Goal: Find specific page/section: Find specific page/section

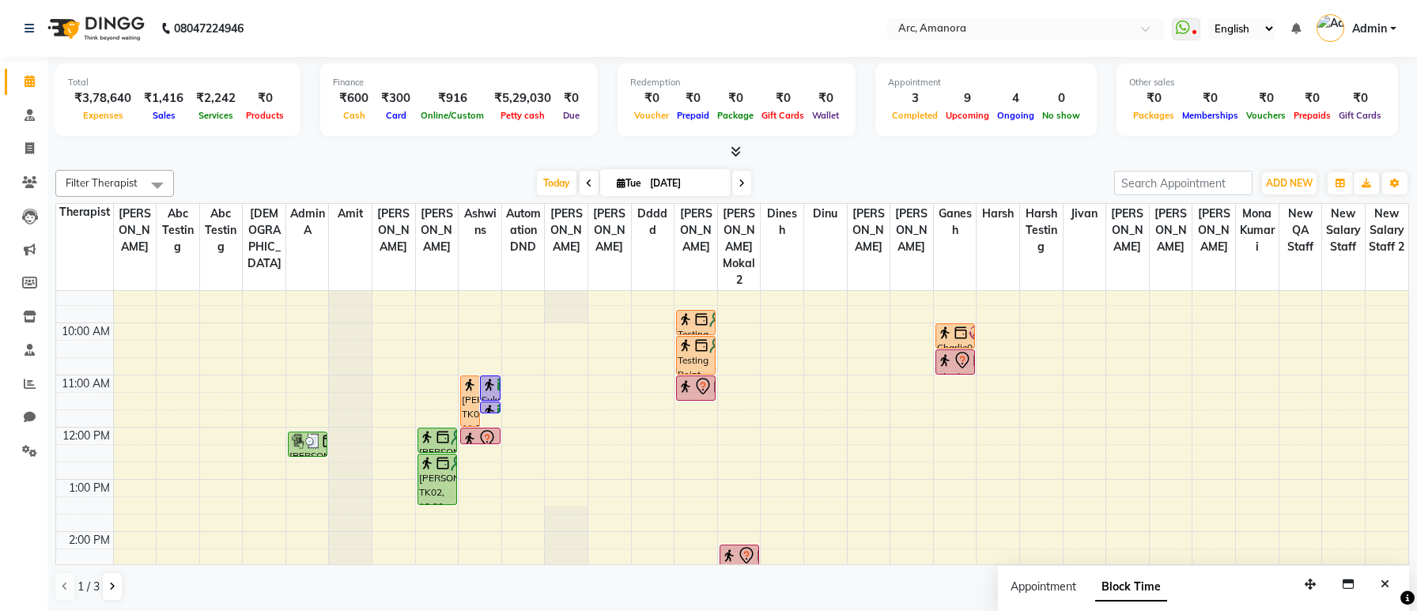
scroll to position [119, 0]
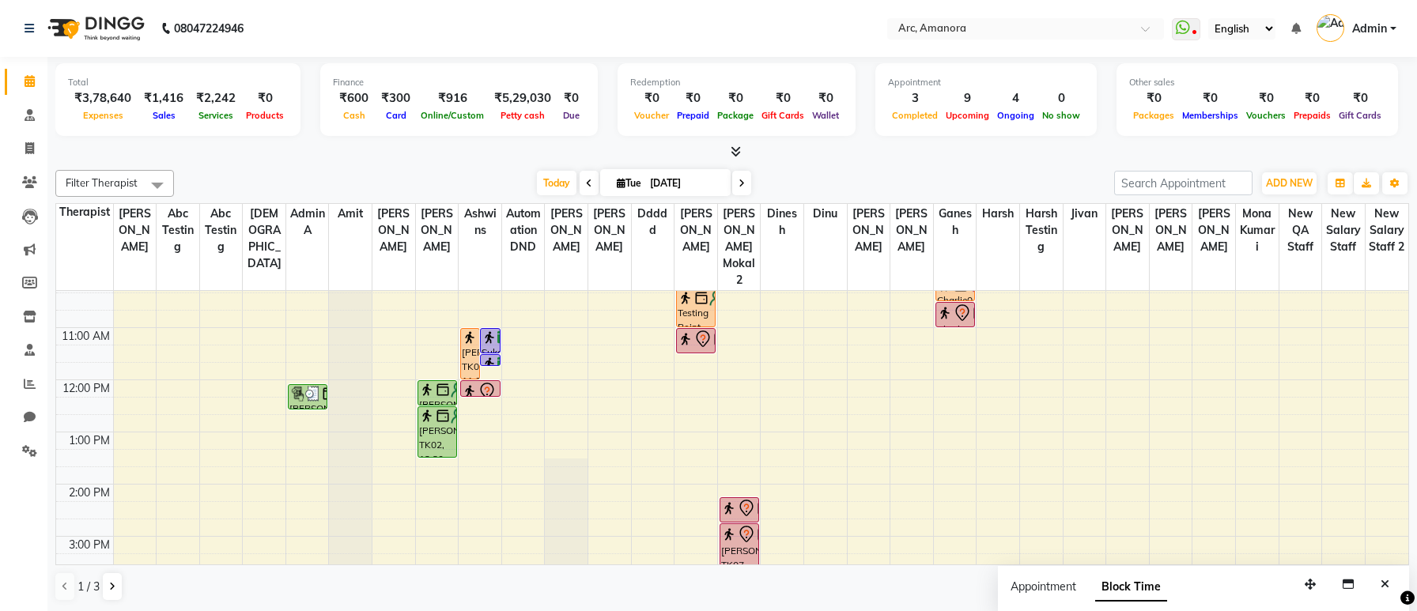
click at [112, 171] on span "Filter Therapist" at bounding box center [114, 183] width 119 height 27
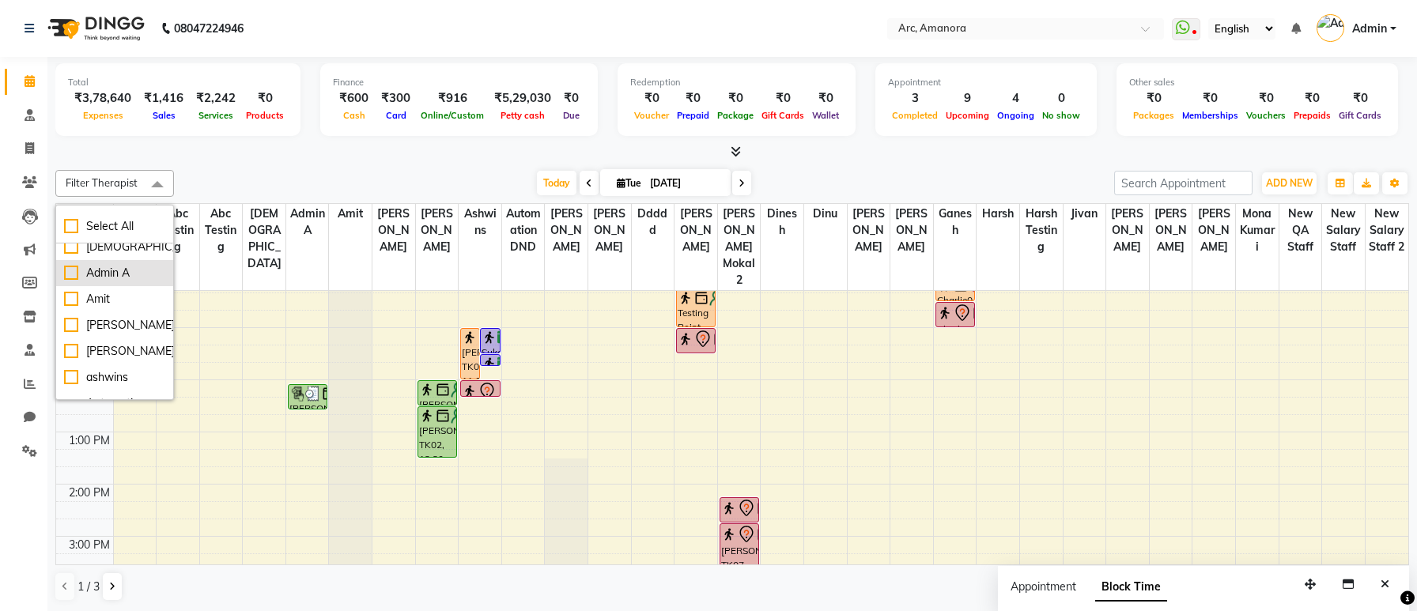
scroll to position [89, 0]
click at [94, 354] on div "[PERSON_NAME]" at bounding box center [114, 350] width 101 height 17
checkbox input "true"
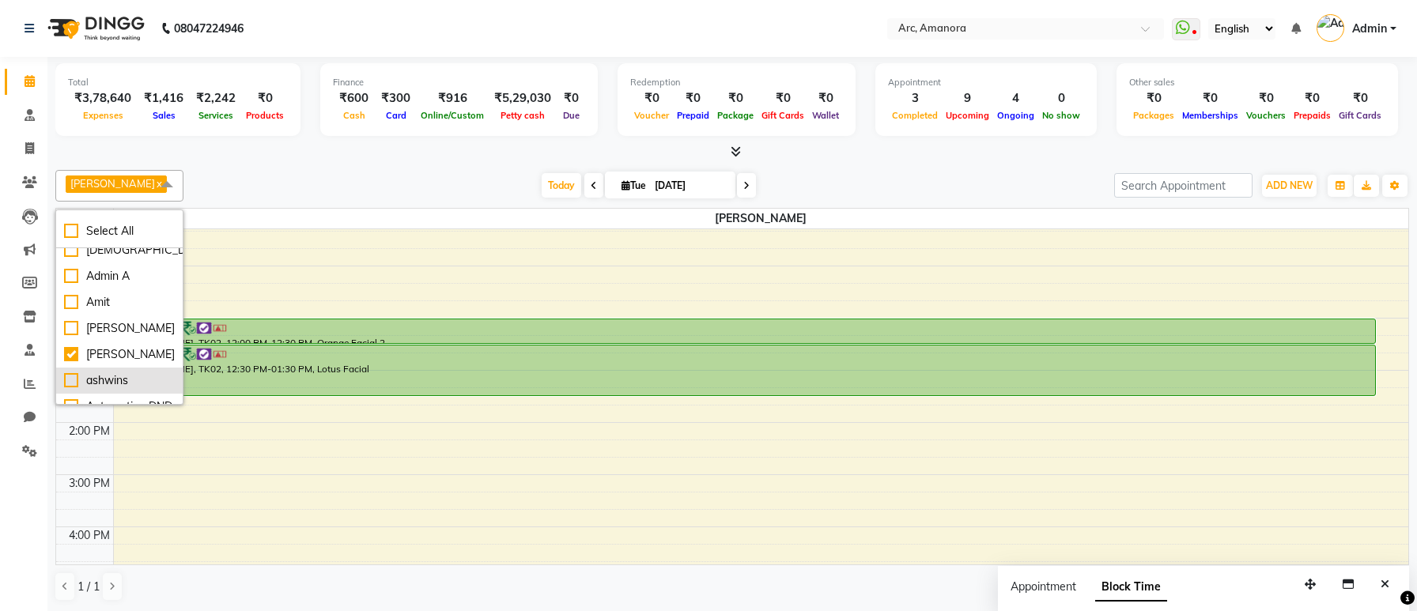
click at [96, 379] on div "ashwins" at bounding box center [119, 380] width 111 height 17
checkbox input "true"
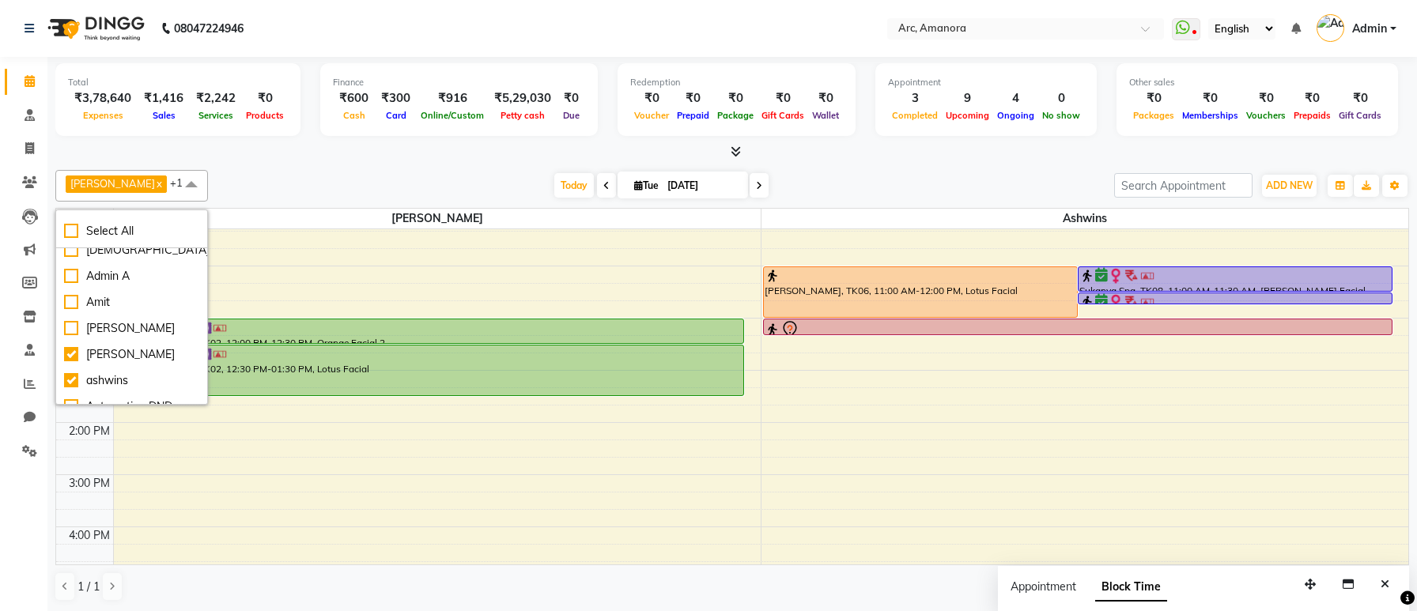
click at [292, 172] on div "[PERSON_NAME] x ashwins x +1 Select All aadi [PERSON_NAME] abc testing Abc test…" at bounding box center [732, 186] width 1354 height 32
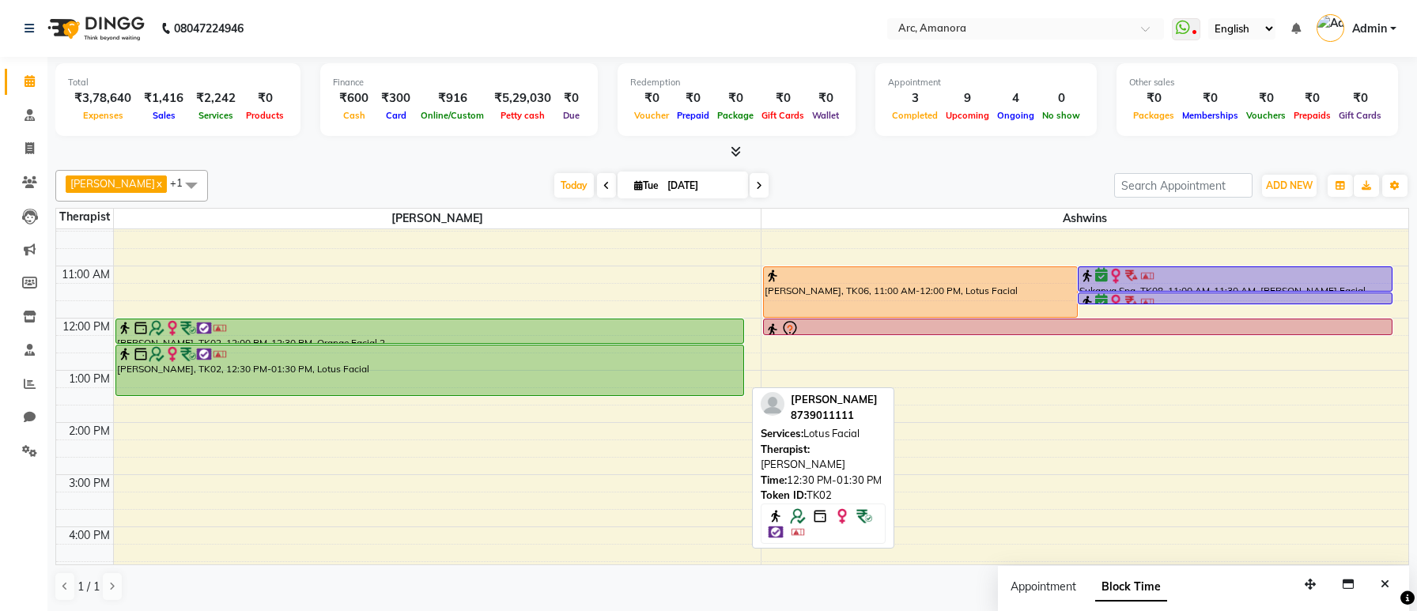
drag, startPoint x: 192, startPoint y: 369, endPoint x: 214, endPoint y: 369, distance: 22.1
click at [214, 369] on div "[PERSON_NAME], TK02, 12:30 PM-01:30 PM, Lotus Facial" at bounding box center [430, 371] width 628 height 50
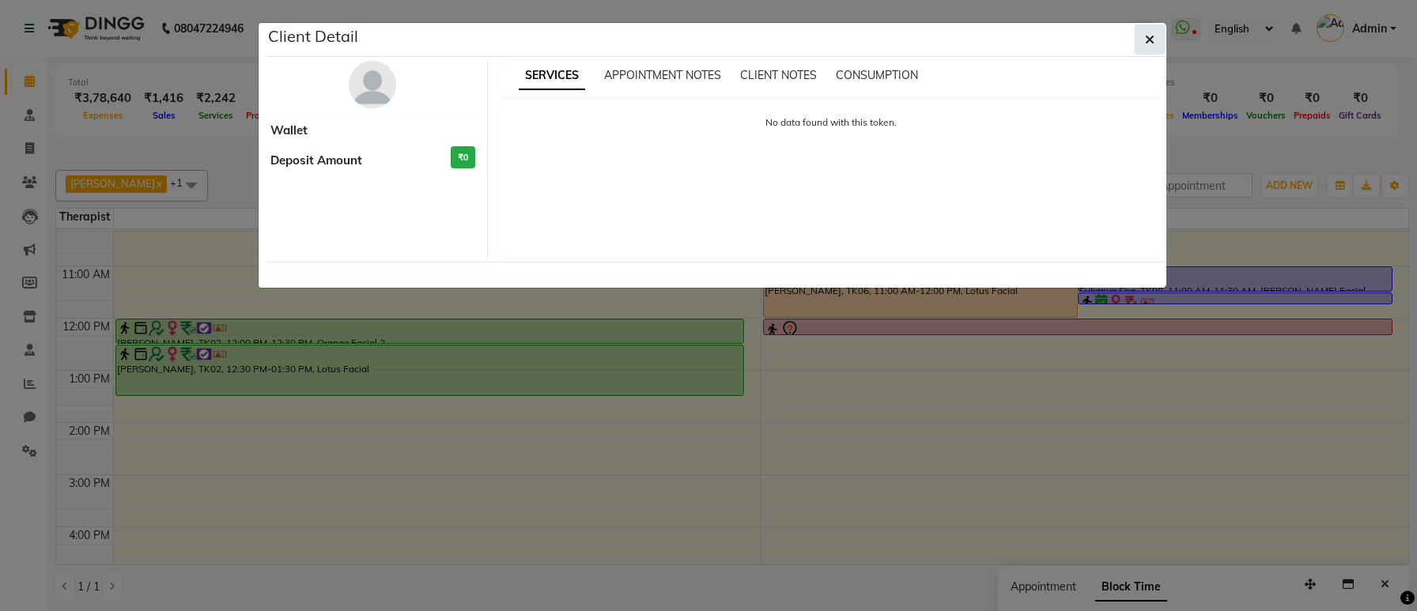
click at [1146, 42] on icon "button" at bounding box center [1149, 39] width 9 height 13
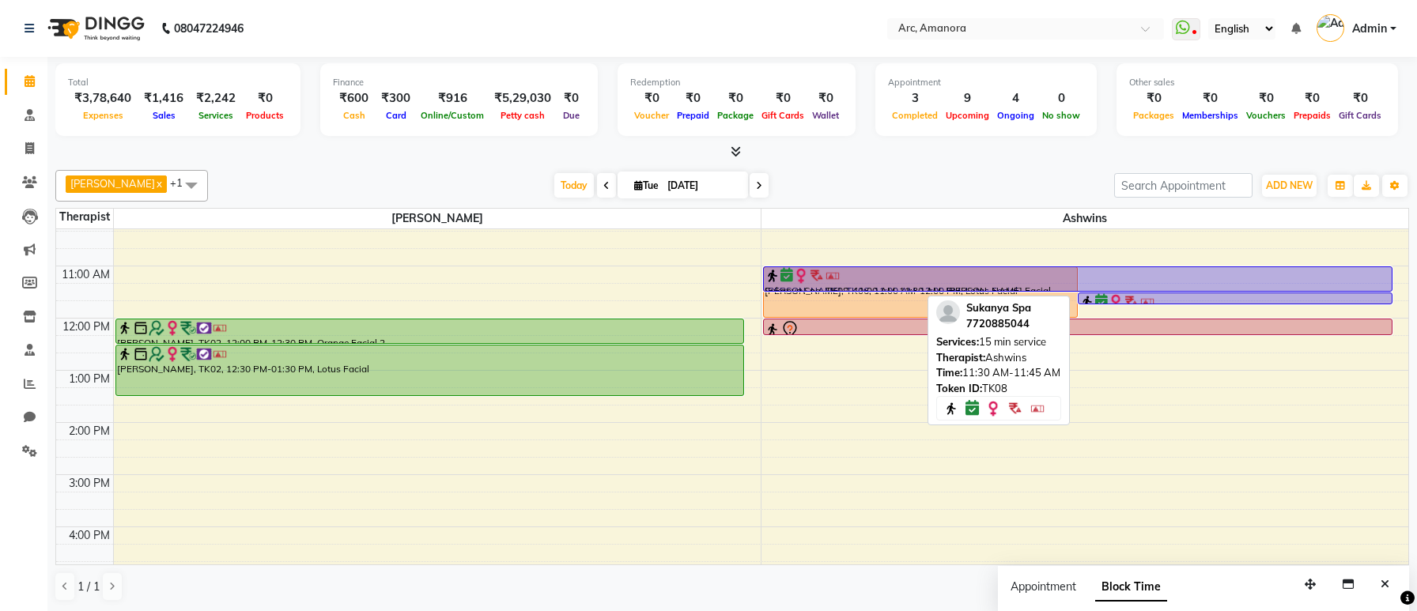
drag, startPoint x: 1219, startPoint y: 290, endPoint x: 1223, endPoint y: 299, distance: 9.9
click at [1223, 110] on div "[PERSON_NAME], TK06, 11:00 AM-12:00 PM, Lotus Facial Sukanya Spa, TK08, 11:00 A…" at bounding box center [1078, 110] width 630 height 0
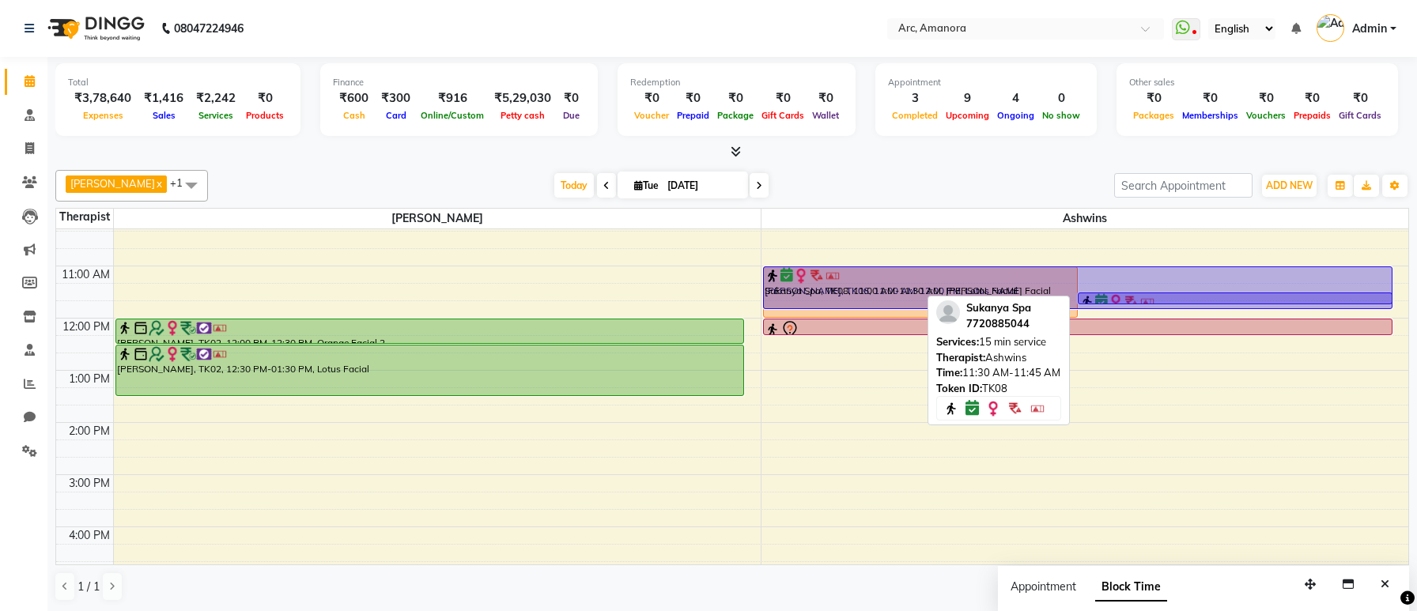
drag, startPoint x: 1212, startPoint y: 287, endPoint x: 1216, endPoint y: 315, distance: 28.0
click at [1216, 315] on div "8:00 AM 9:00 AM 10:00 AM 11:00 AM 12:00 PM 1:00 PM 2:00 PM 3:00 PM 4:00 PM 5:00…" at bounding box center [732, 423] width 1352 height 626
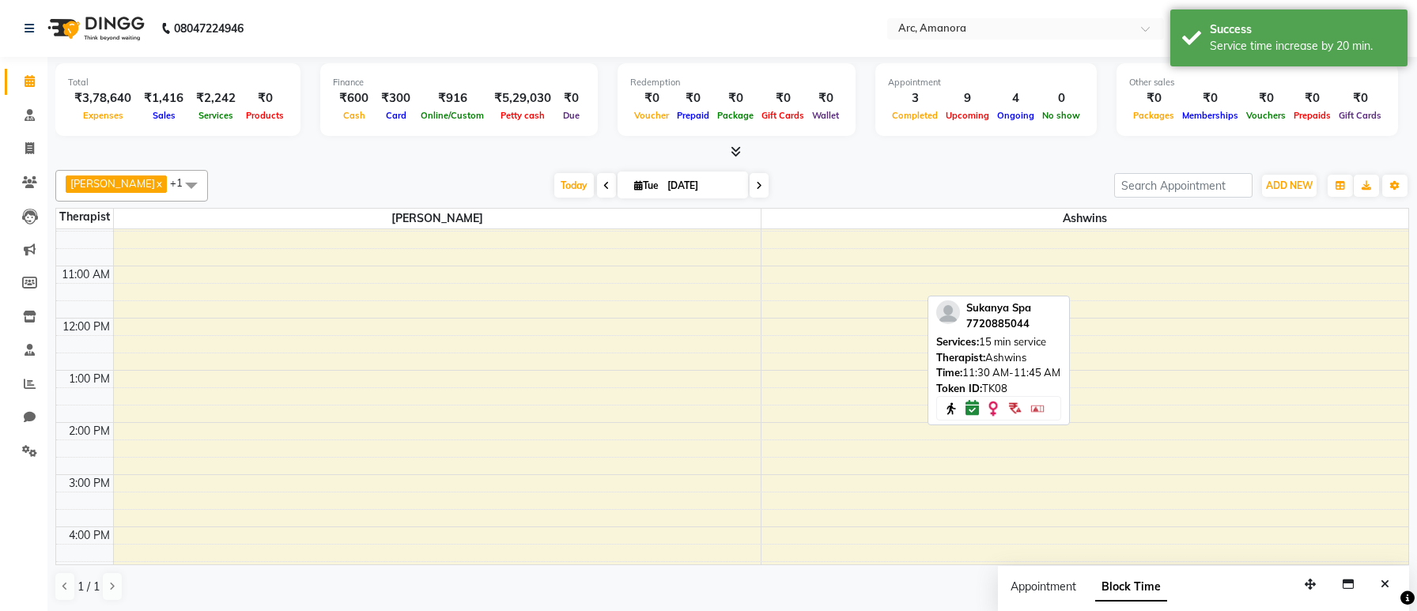
click at [1012, 151] on div at bounding box center [732, 152] width 1354 height 17
click at [971, 176] on div "[DATE] [DATE]" at bounding box center [661, 186] width 891 height 24
click at [1053, 174] on div "[DATE] [DATE]" at bounding box center [661, 186] width 891 height 24
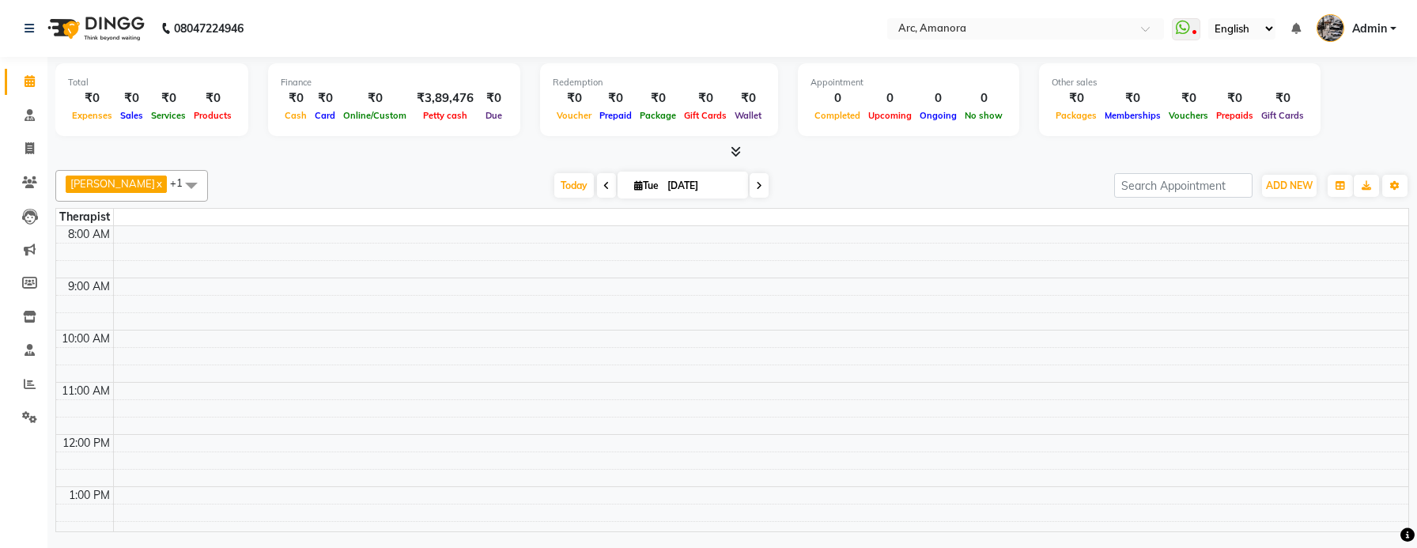
click at [170, 189] on span "+1" at bounding box center [182, 182] width 25 height 13
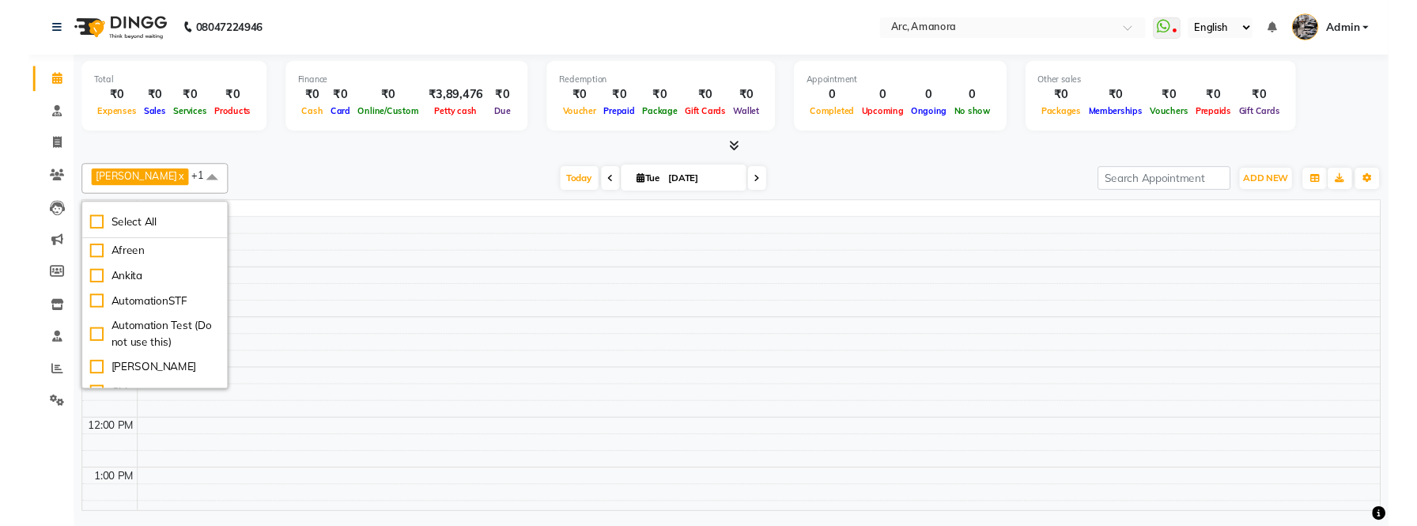
scroll to position [364, 0]
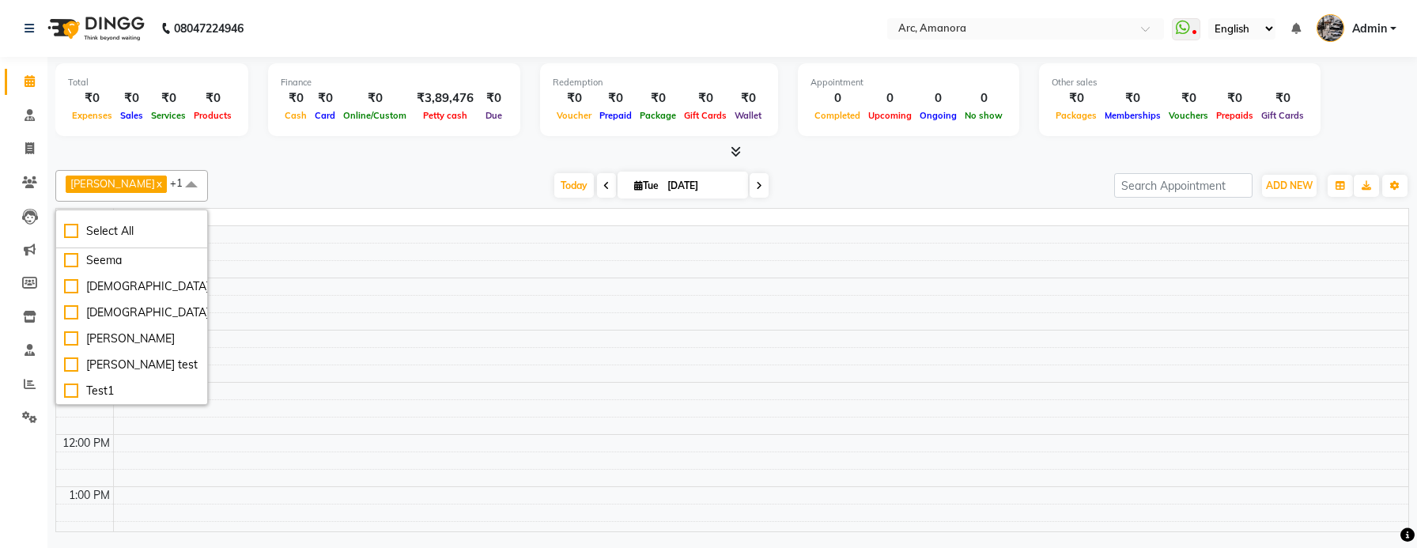
click at [322, 225] on td at bounding box center [760, 217] width 1295 height 17
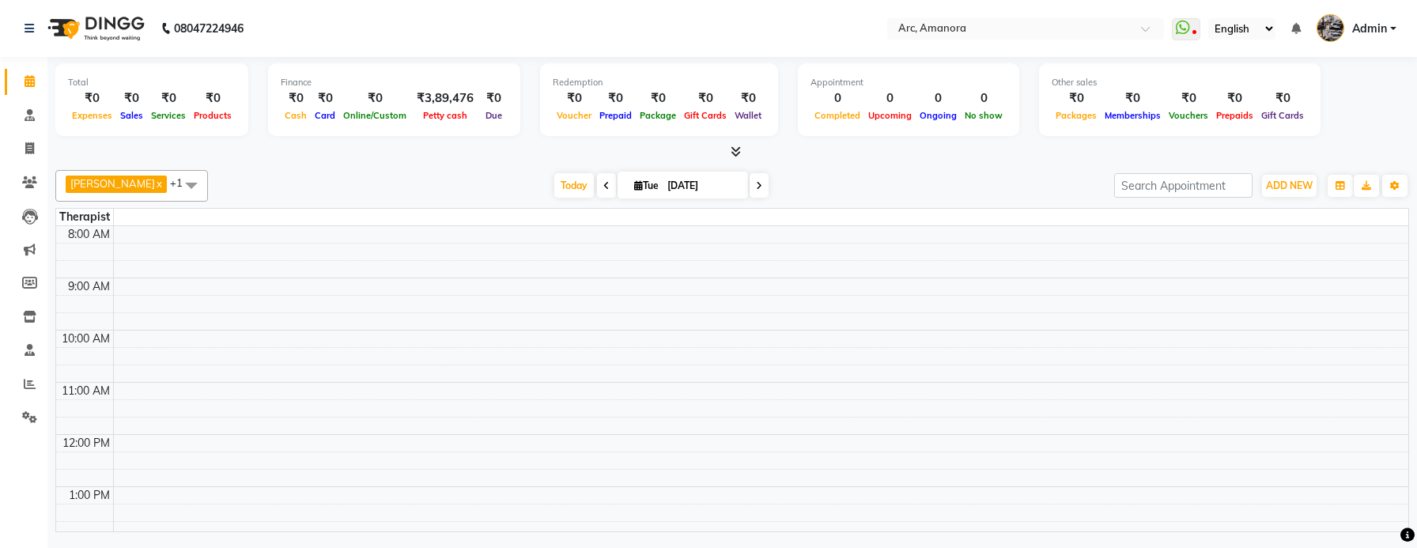
click at [318, 180] on div "Today Tue Sep 02, 2025" at bounding box center [661, 186] width 891 height 24
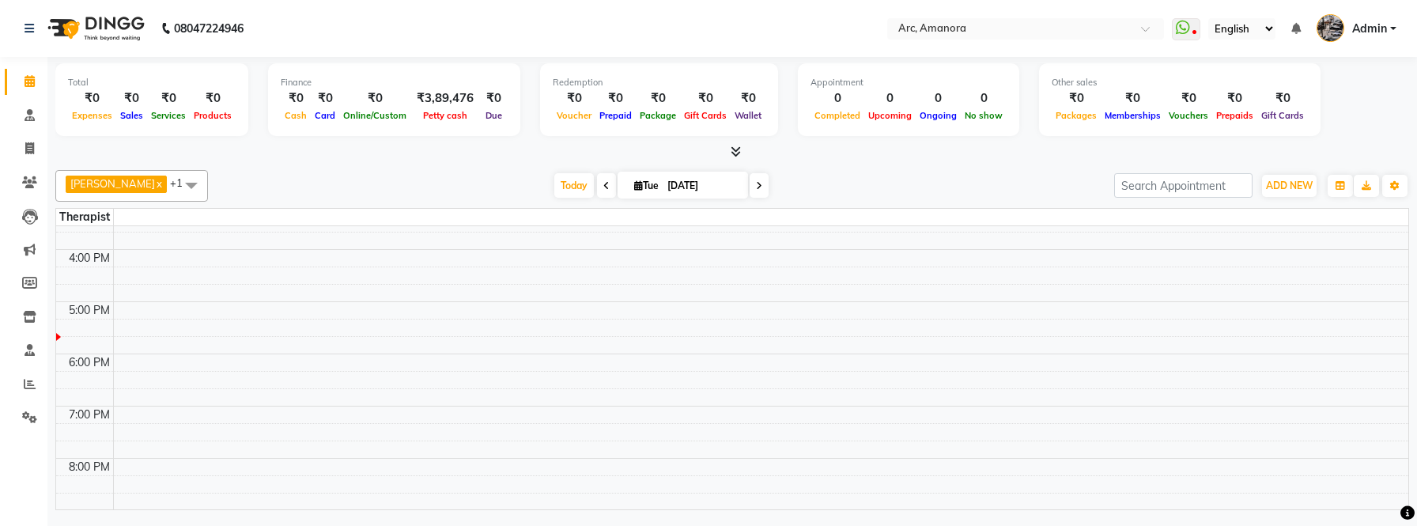
scroll to position [0, 0]
click at [128, 184] on span "Anuja x ashwins x +1" at bounding box center [131, 186] width 153 height 32
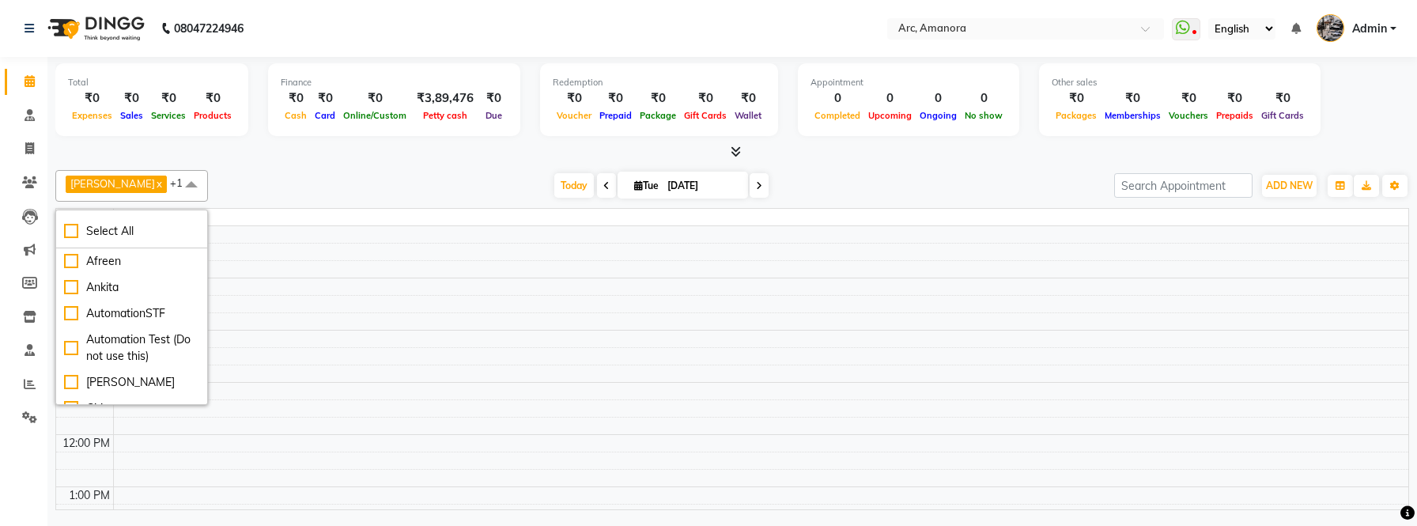
click at [124, 193] on span "Anuja x ashwins x +1" at bounding box center [131, 186] width 153 height 32
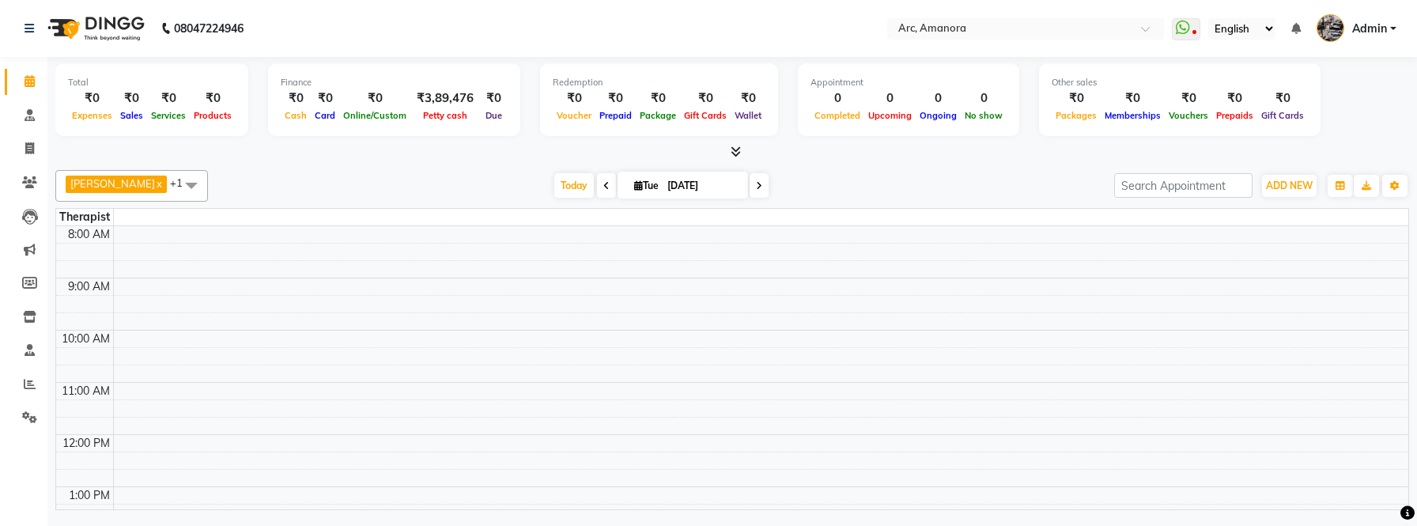
click at [155, 185] on link "x" at bounding box center [158, 183] width 7 height 13
click at [117, 183] on link "x" at bounding box center [113, 183] width 7 height 13
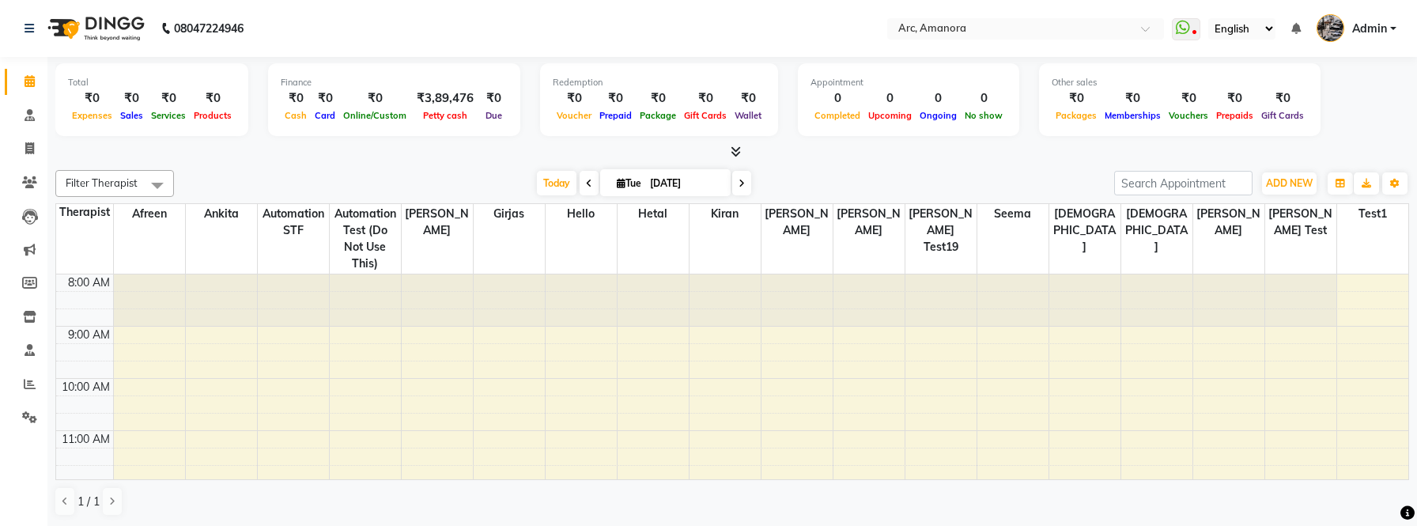
click at [296, 180] on div "Today Tue Sep 02, 2025" at bounding box center [644, 184] width 925 height 24
click at [543, 198] on div "Filter Therapist Select All Afreen Ankita AutomationSTF Automation Test (Do not…" at bounding box center [732, 343] width 1354 height 359
click at [548, 186] on span "Today" at bounding box center [557, 183] width 40 height 25
type input "02-09-2025"
click at [103, 177] on span "Filter Therapist" at bounding box center [102, 182] width 72 height 13
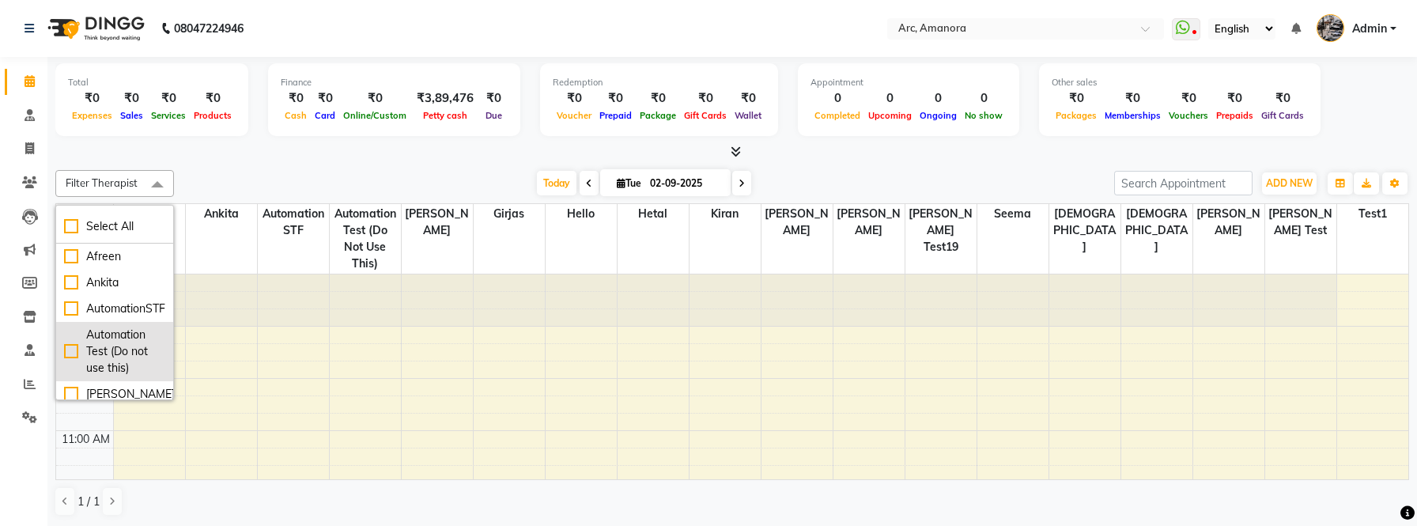
scroll to position [50, 0]
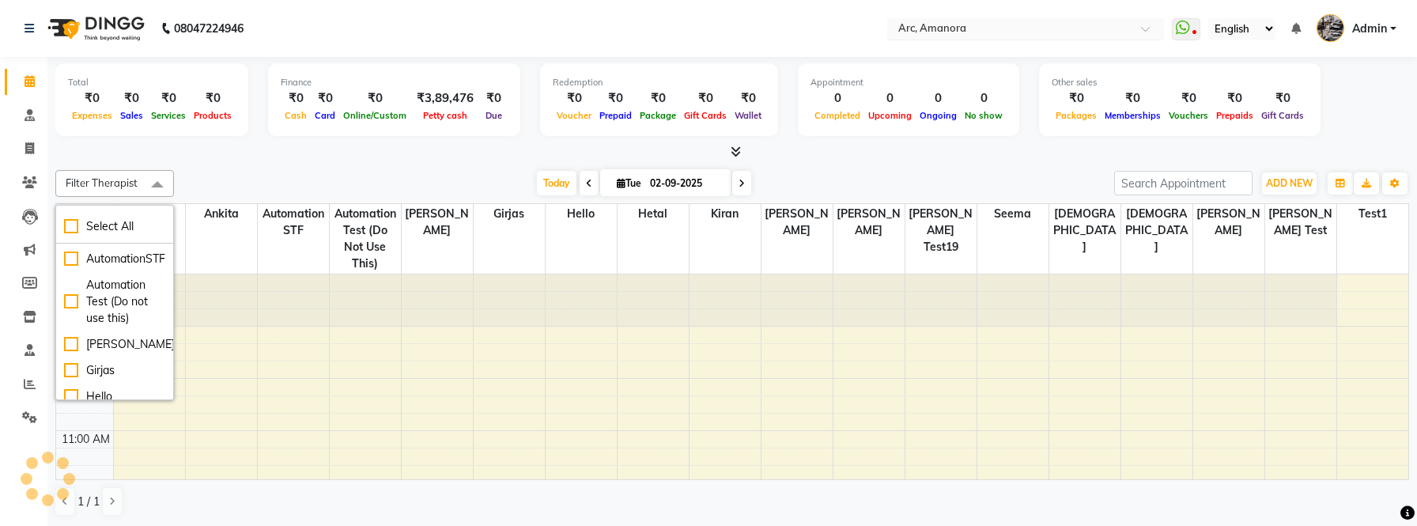
click at [967, 29] on input "text" at bounding box center [1009, 30] width 229 height 16
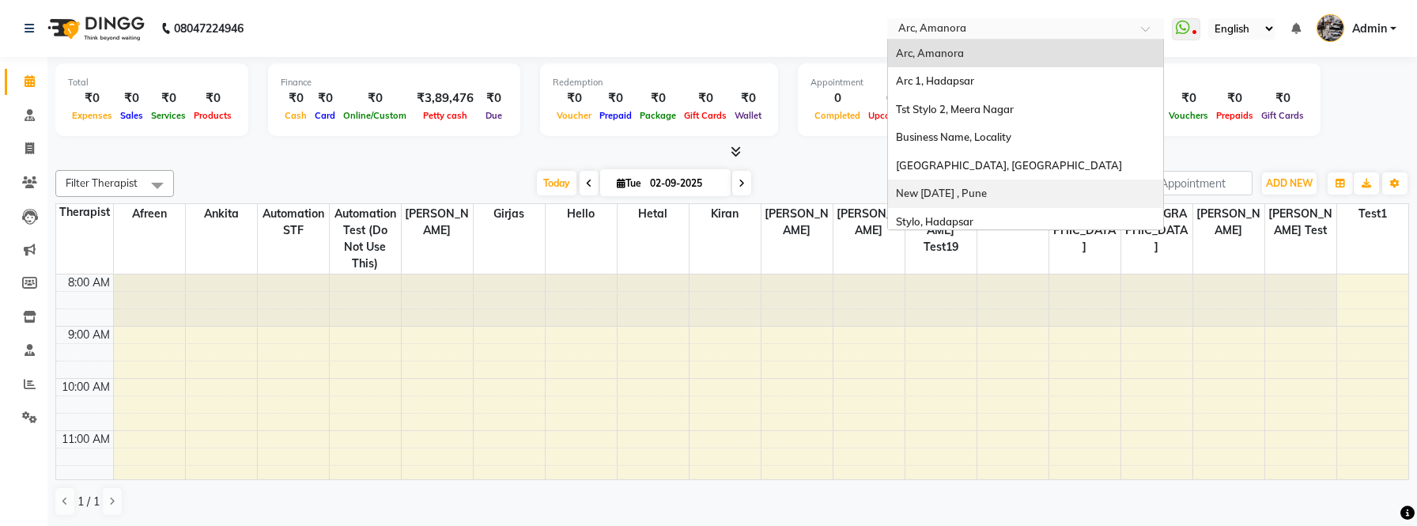
scroll to position [35, 0]
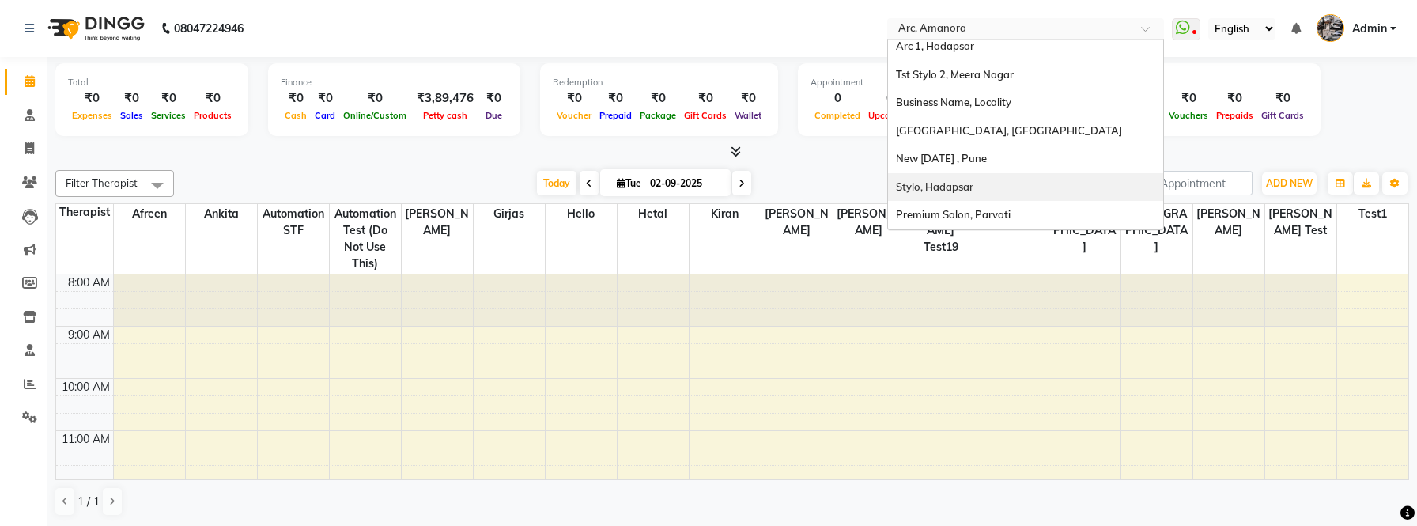
click at [963, 184] on span "Stylo, Hadapsar" at bounding box center [935, 186] width 78 height 13
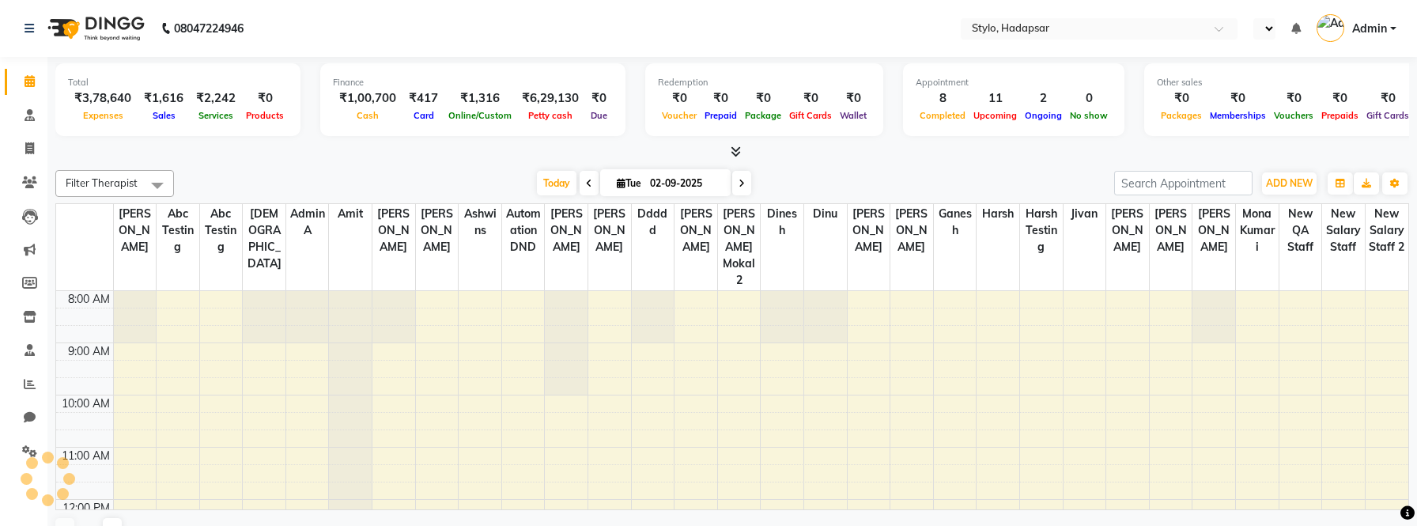
select select "en"
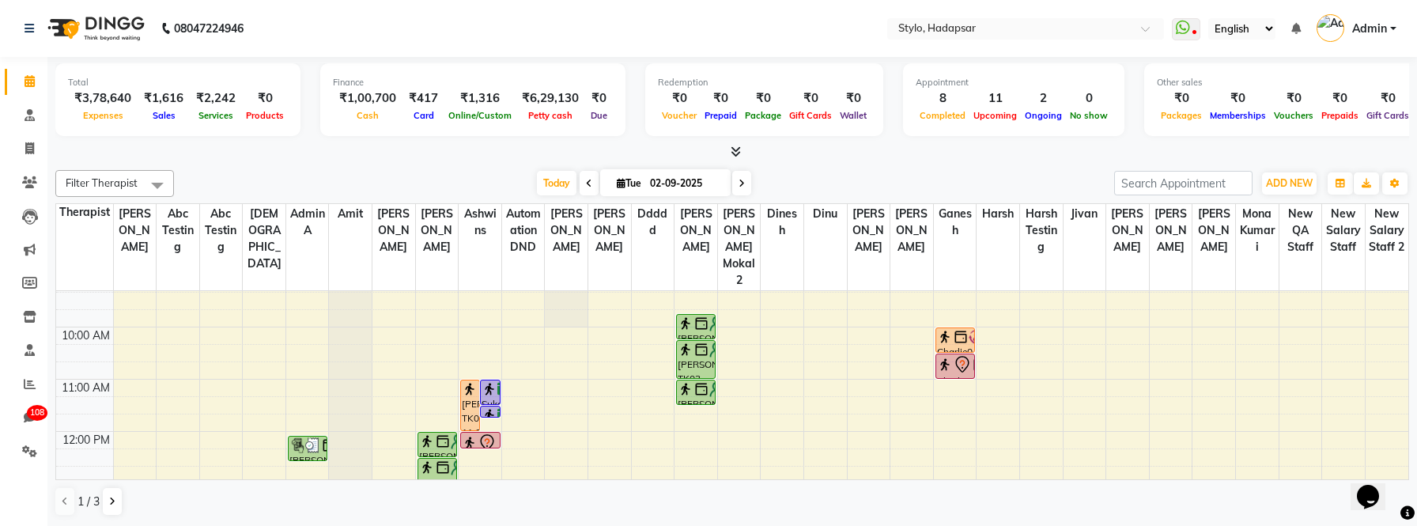
scroll to position [21, 0]
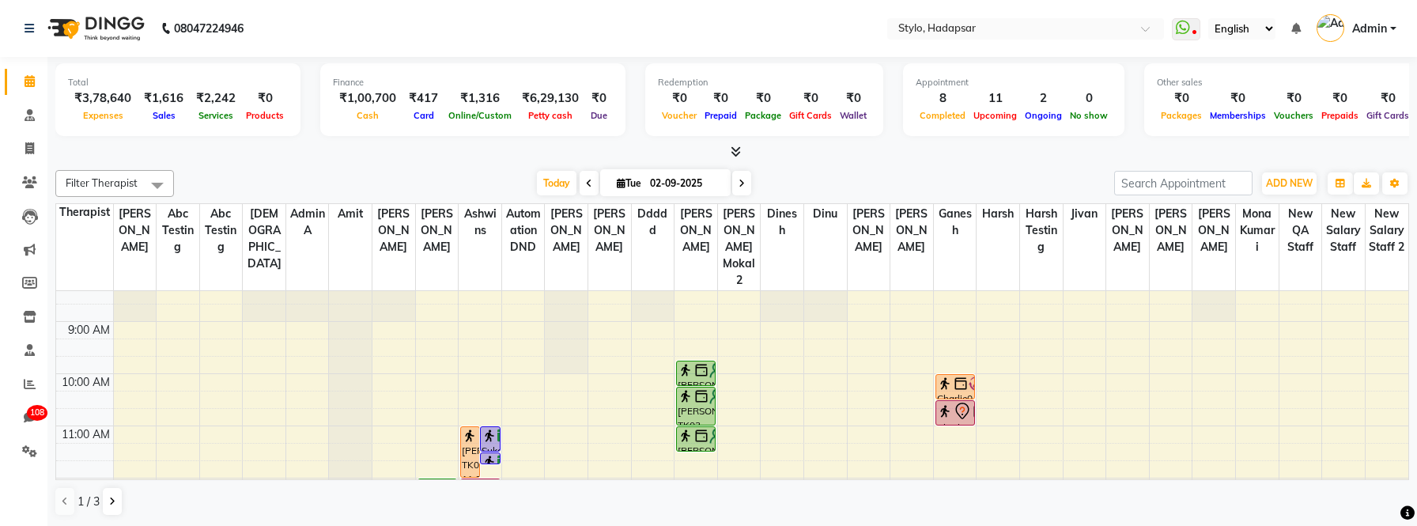
click at [142, 187] on span at bounding box center [158, 185] width 32 height 30
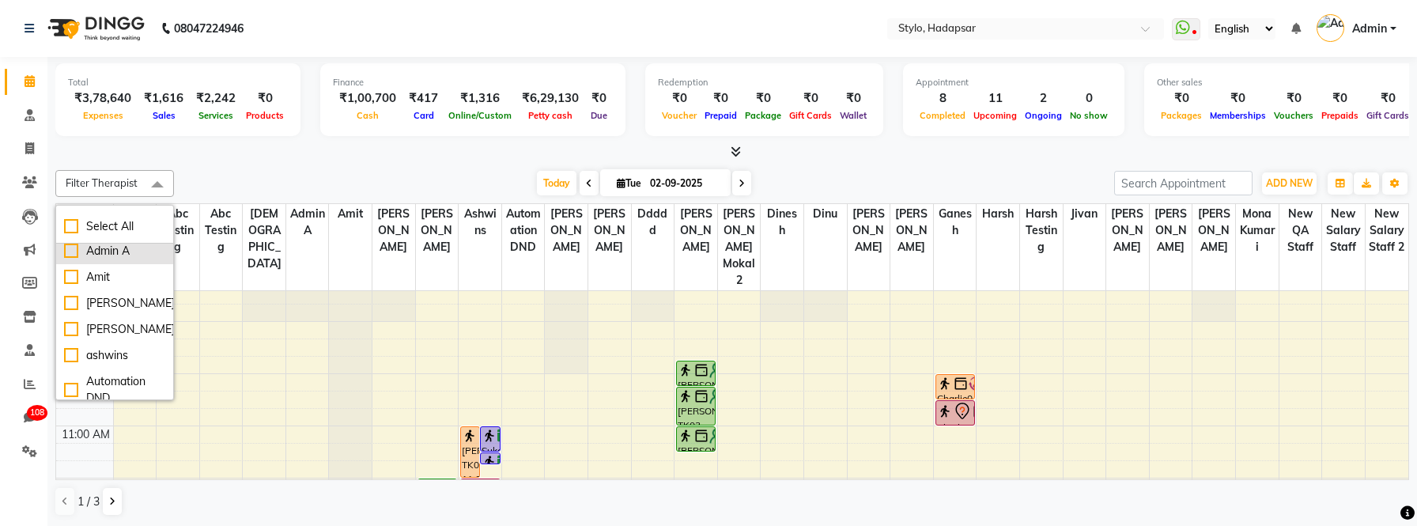
scroll to position [112, 0]
click at [103, 330] on div "[PERSON_NAME]" at bounding box center [114, 328] width 101 height 17
checkbox input "true"
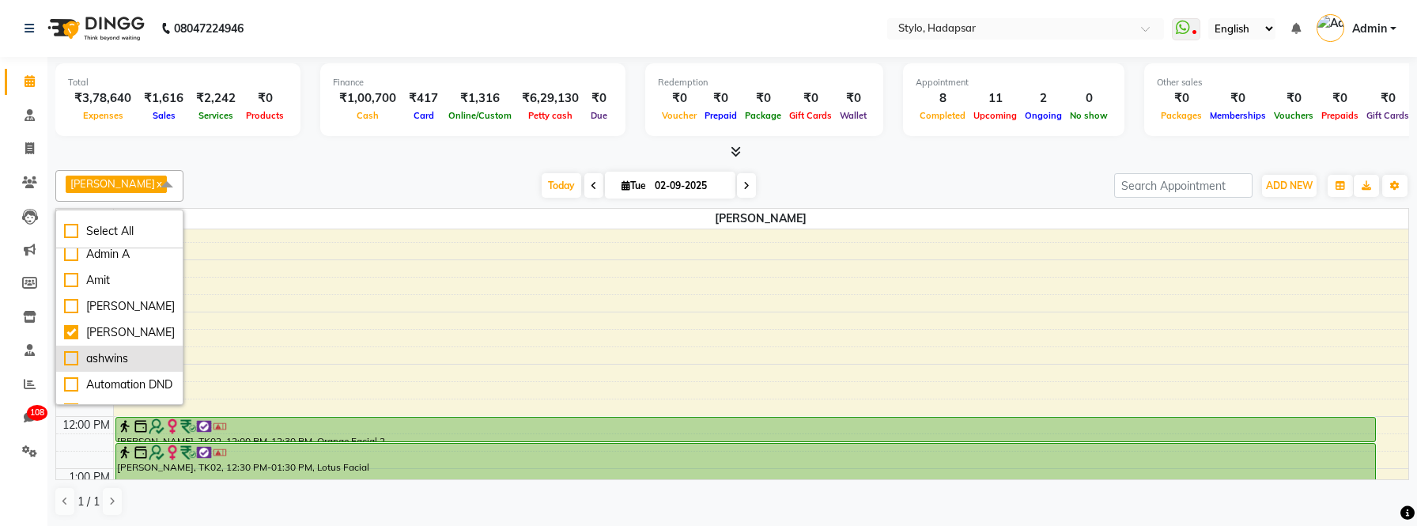
click at [103, 355] on div "ashwins" at bounding box center [119, 358] width 111 height 17
checkbox input "true"
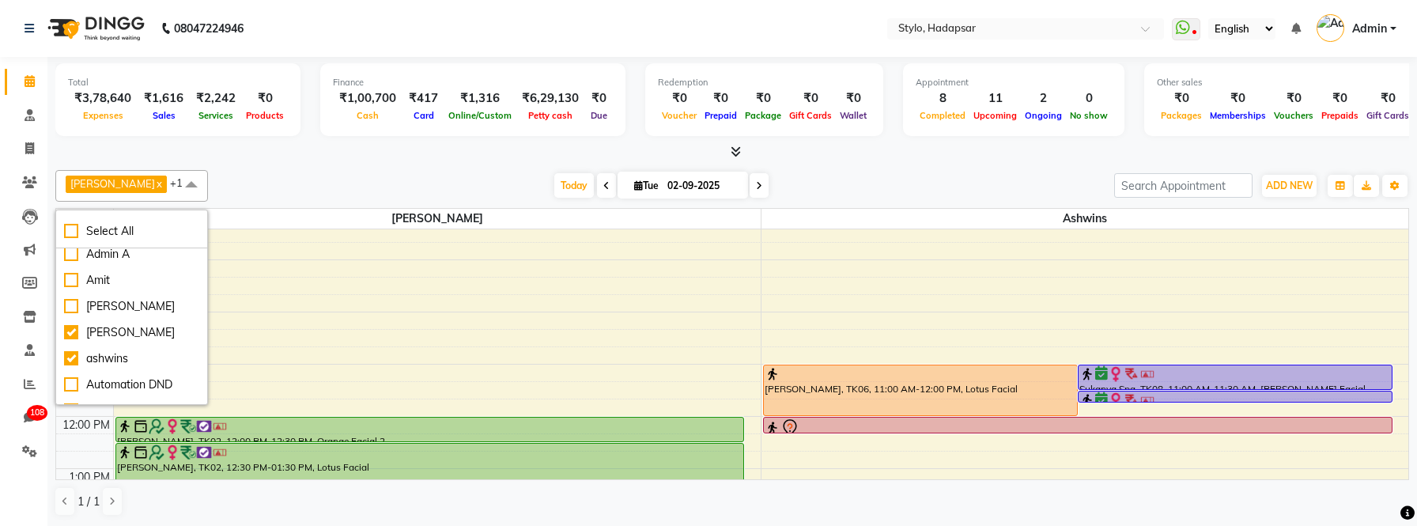
click at [330, 152] on div at bounding box center [732, 152] width 1354 height 17
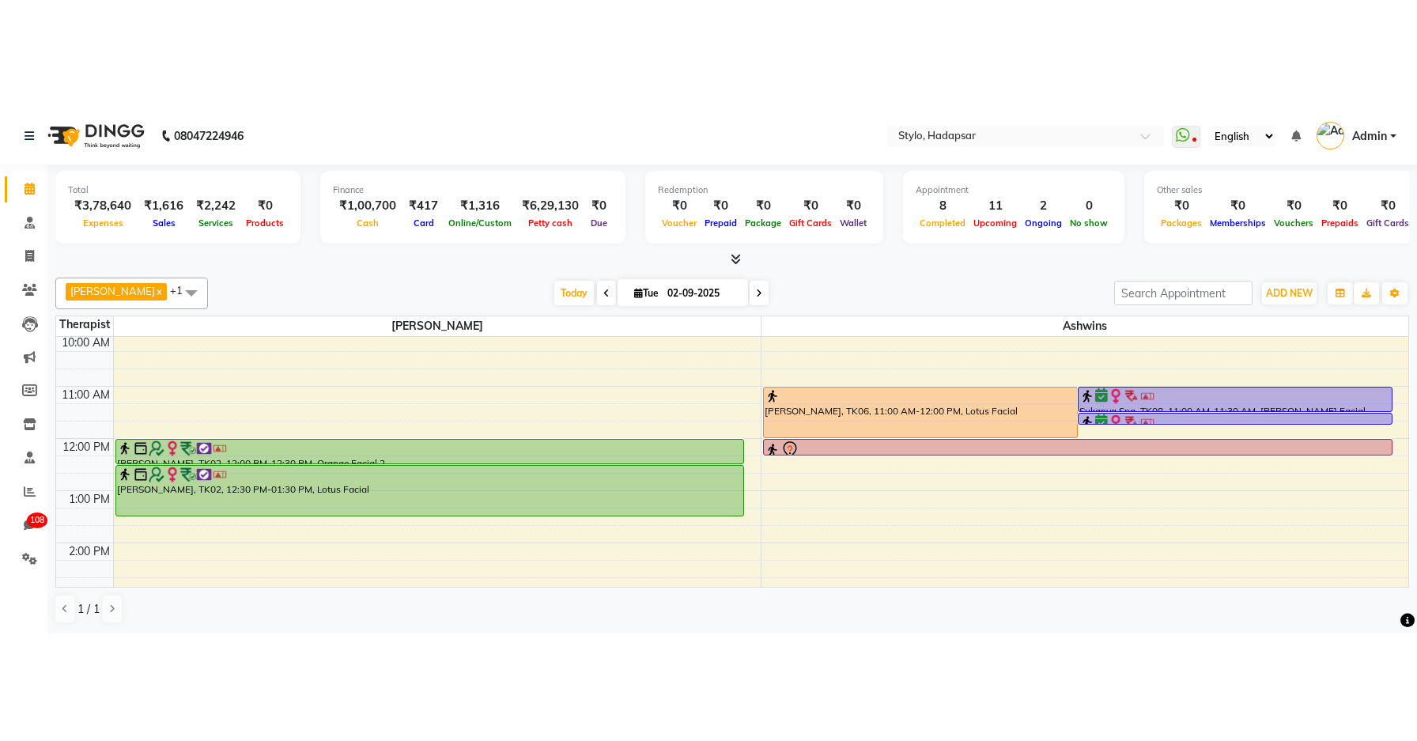
scroll to position [119, 0]
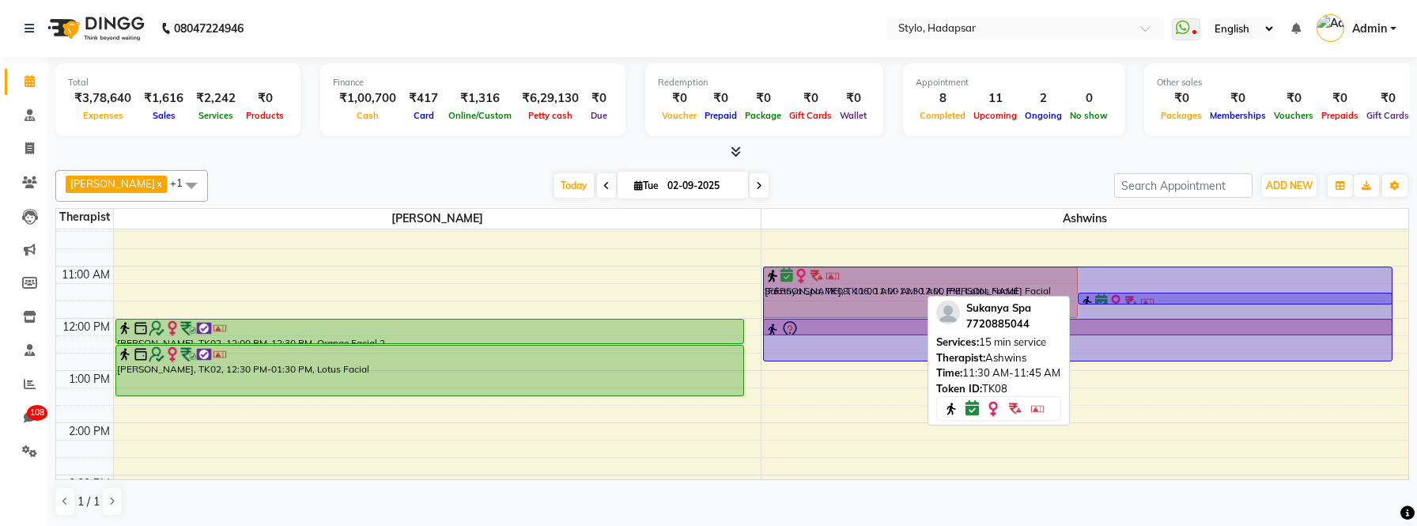
drag, startPoint x: 1152, startPoint y: 288, endPoint x: 1152, endPoint y: 353, distance: 64.9
click at [1152, 357] on div "Sukanya Joshi, TK06, 11:00 AM-12:00 PM, Lotus Facial Sukanya Spa, TK08, 11:00 A…" at bounding box center [1086, 423] width 648 height 626
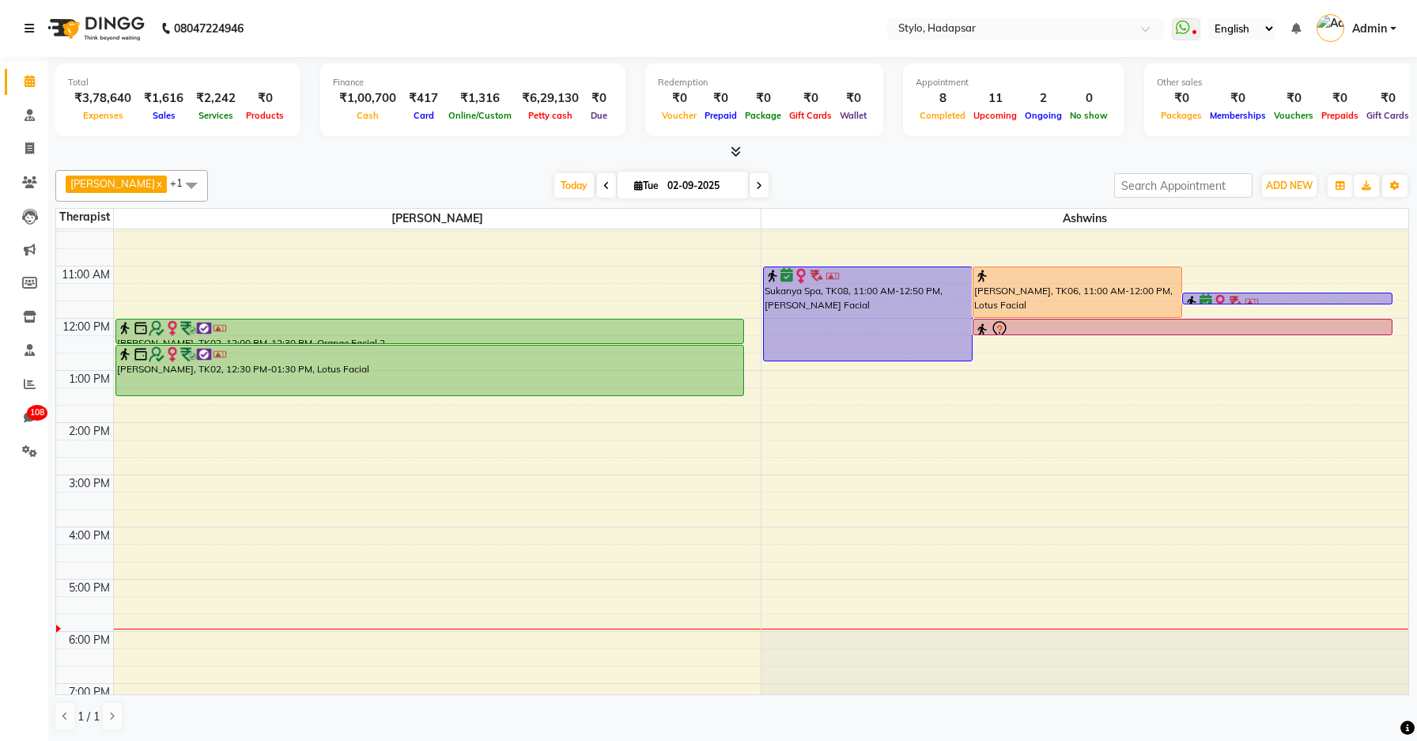
scroll to position [160, 0]
